Goal: Task Accomplishment & Management: Manage account settings

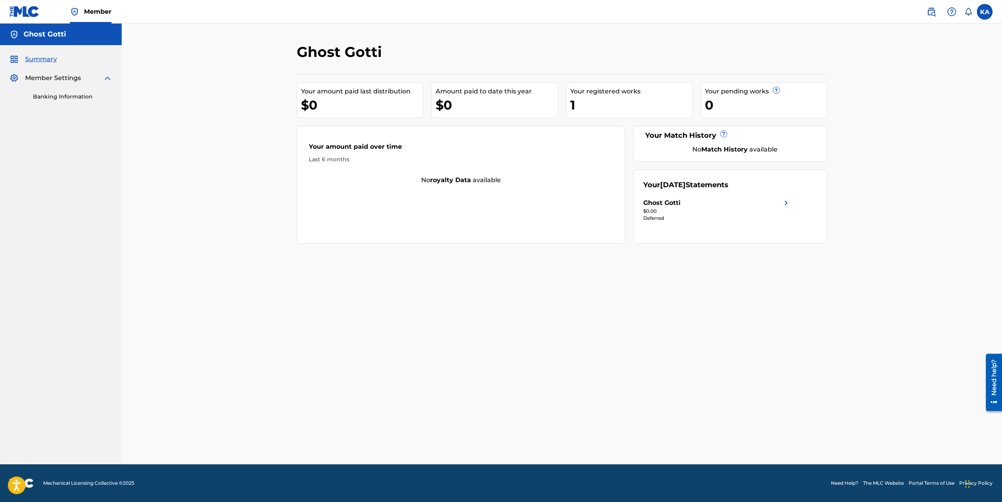
click at [47, 61] on span "Summary" at bounding box center [41, 59] width 32 height 9
click at [45, 36] on h5 "Ghost Gotti" at bounding box center [45, 34] width 42 height 9
click at [13, 57] on img at bounding box center [13, 59] width 9 height 9
click at [14, 57] on img at bounding box center [13, 59] width 9 height 9
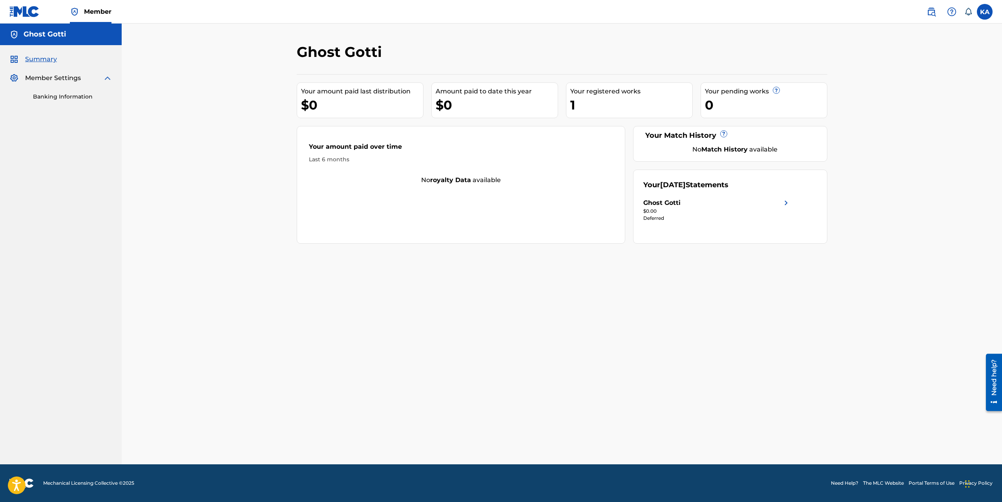
click at [86, 97] on link "Banking Information" at bounding box center [72, 97] width 79 height 8
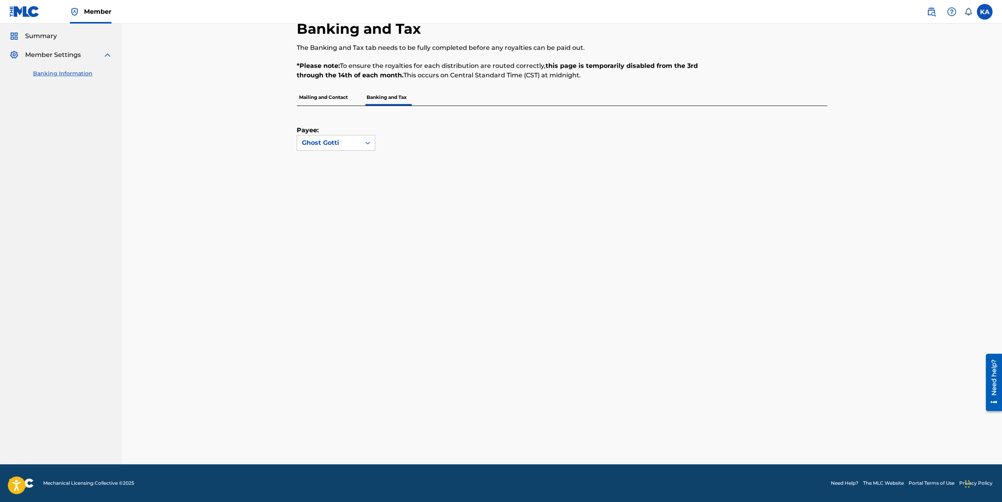
scroll to position [189, 0]
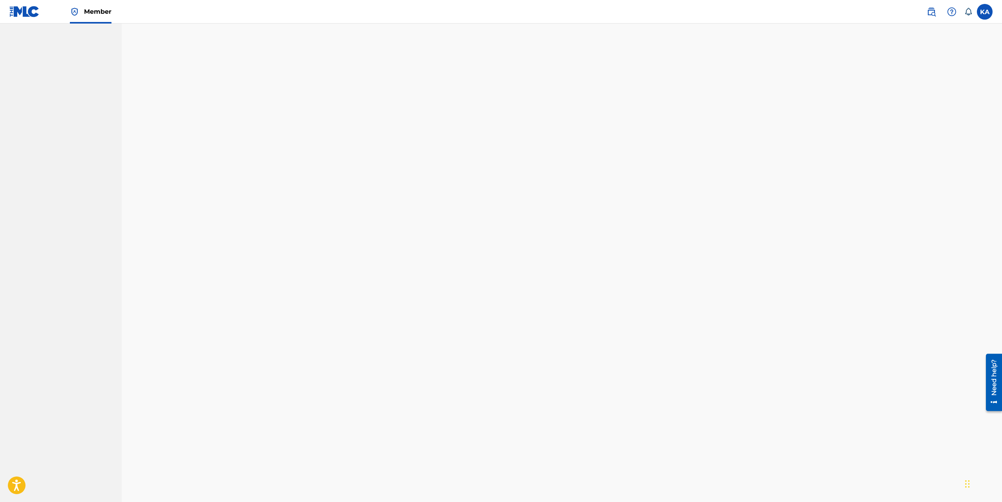
click at [270, 323] on div "Banking and Tax The Banking and Tax tab needs to be fully completed before any …" at bounding box center [562, 310] width 880 height 950
click at [808, 418] on div "Payee: Ghost Gotti" at bounding box center [562, 280] width 531 height 837
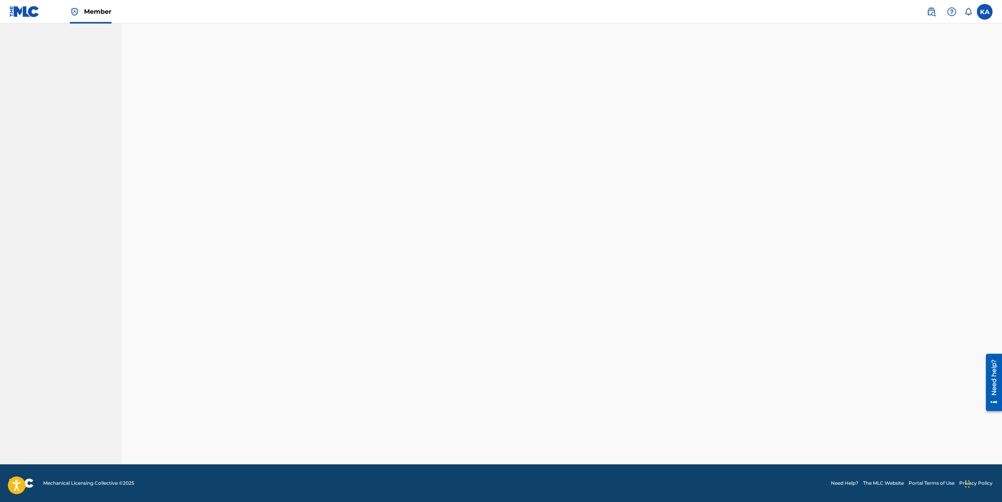
scroll to position [0, 0]
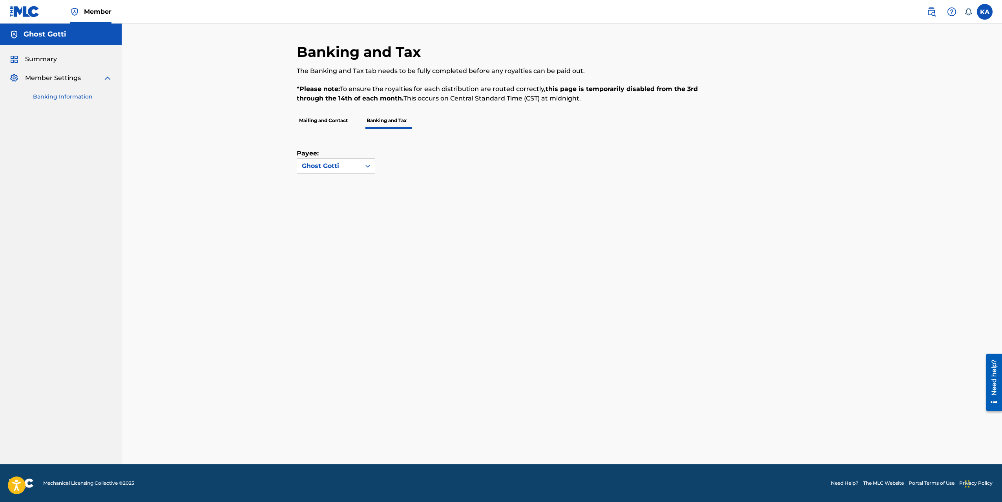
click at [47, 58] on span "Summary" at bounding box center [41, 59] width 32 height 9
